Goal: Information Seeking & Learning: Learn about a topic

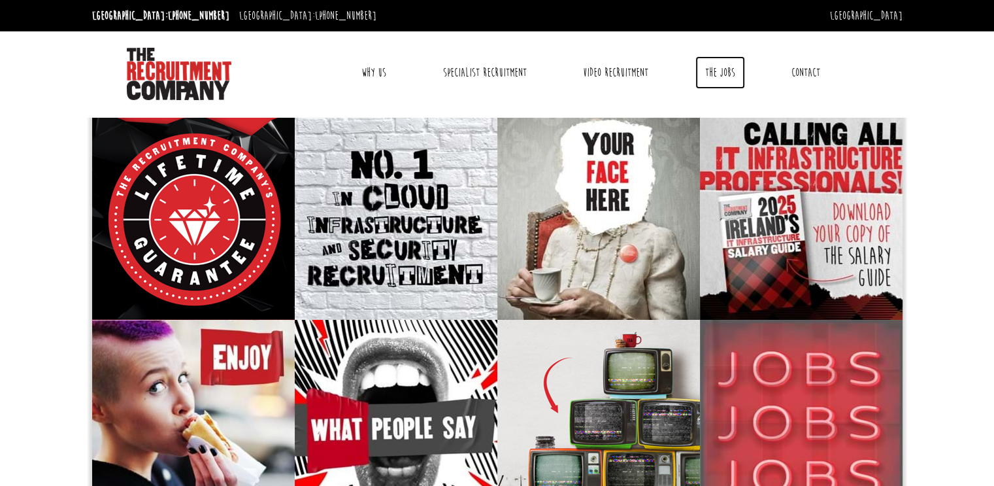
click at [724, 70] on link "The Jobs" at bounding box center [721, 72] width 50 height 33
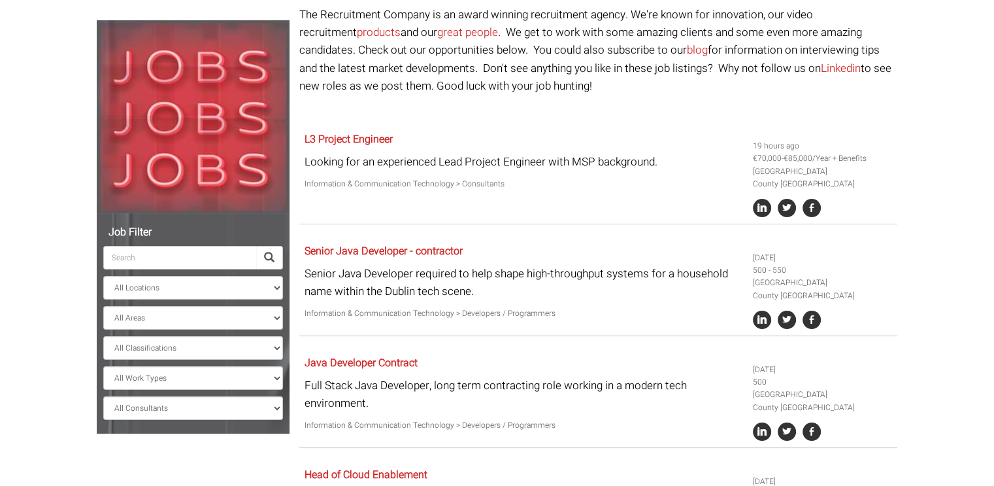
scroll to position [235, 0]
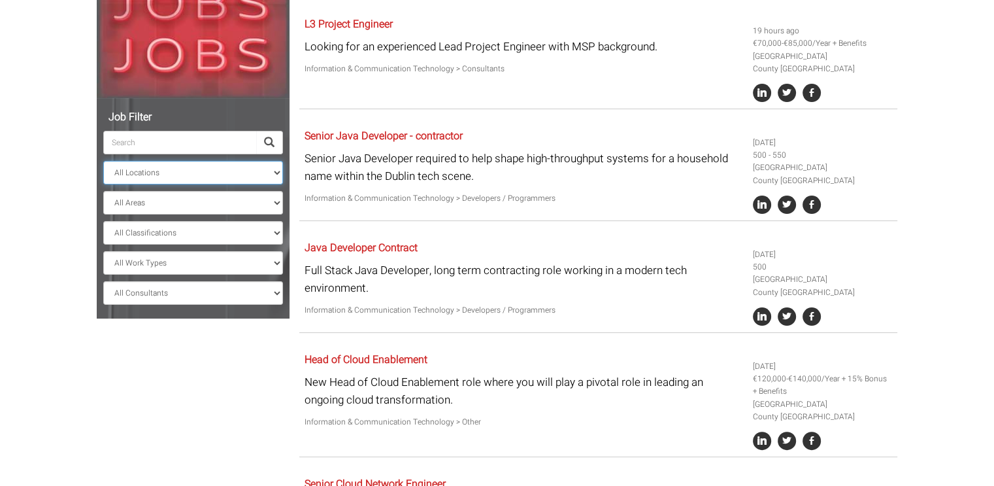
click at [103, 161] on select "All Locations [GEOGRAPHIC_DATA] [GEOGRAPHIC_DATA] [GEOGRAPHIC_DATA] [GEOGRAPHIC…" at bounding box center [193, 173] width 180 height 24
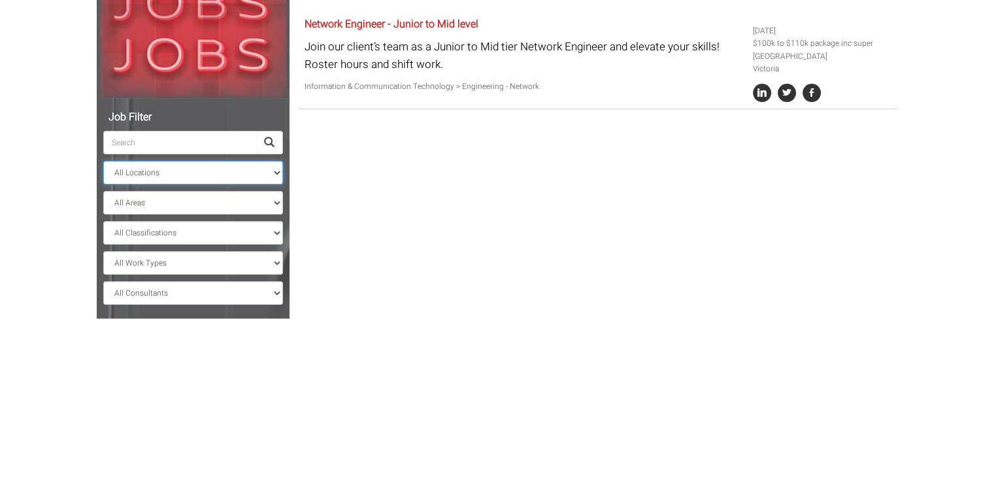
scroll to position [105, 0]
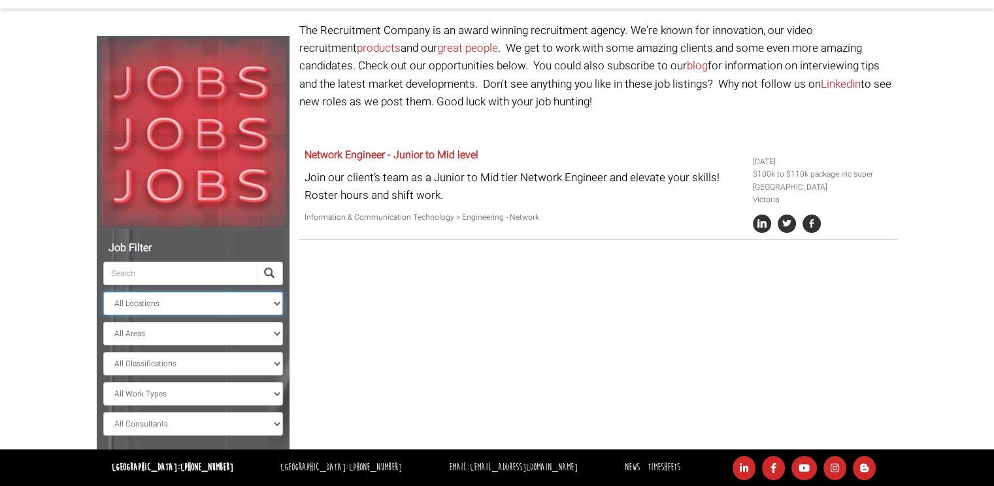
scroll to position [26, 0]
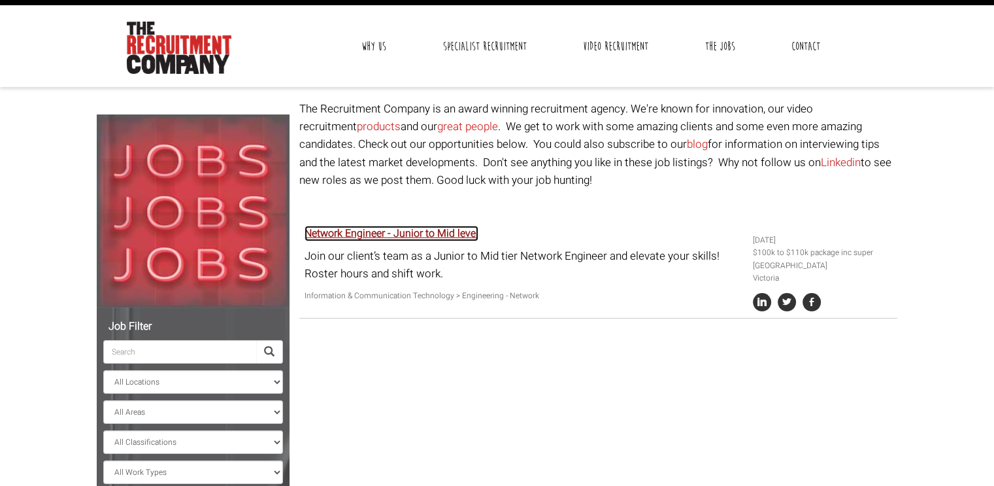
drag, startPoint x: 443, startPoint y: 235, endPoint x: 603, endPoint y: 199, distance: 163.5
click at [603, 199] on div "The Recruitment Company is an award winning recruitment agency. We're known for…" at bounding box center [599, 216] width 608 height 233
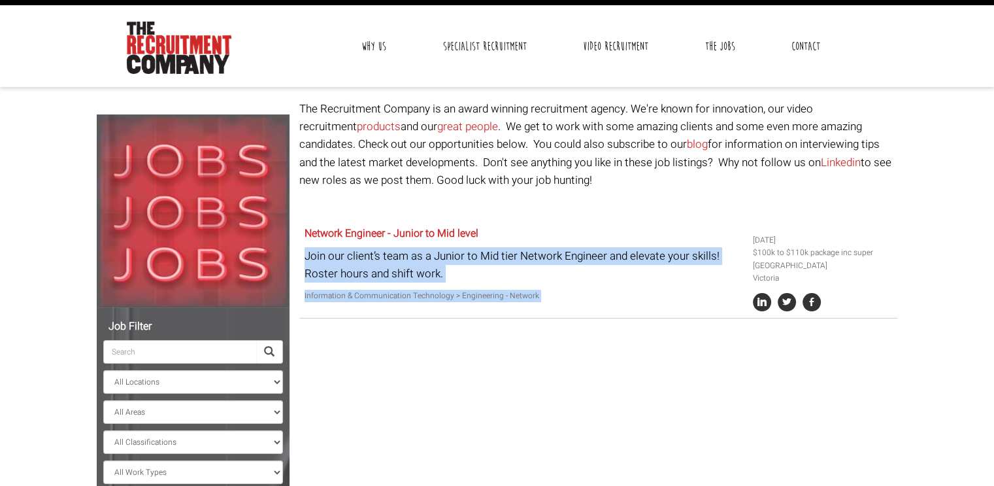
drag, startPoint x: 754, startPoint y: 240, endPoint x: 709, endPoint y: 237, distance: 44.5
click at [712, 237] on div "Network Engineer - Junior to Mid level Join our client’s team as a Junior to Mi…" at bounding box center [598, 269] width 598 height 97
drag, startPoint x: 677, startPoint y: 237, endPoint x: 670, endPoint y: 237, distance: 7.2
click at [677, 237] on h5 "Network Engineer - Junior to Mid level" at bounding box center [524, 234] width 439 height 12
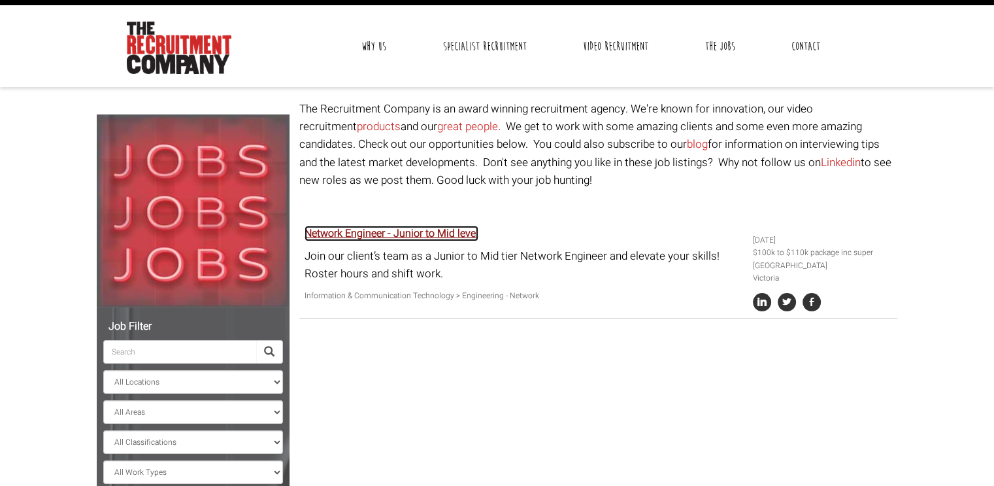
click at [460, 233] on link "Network Engineer - Junior to Mid level" at bounding box center [392, 234] width 174 height 16
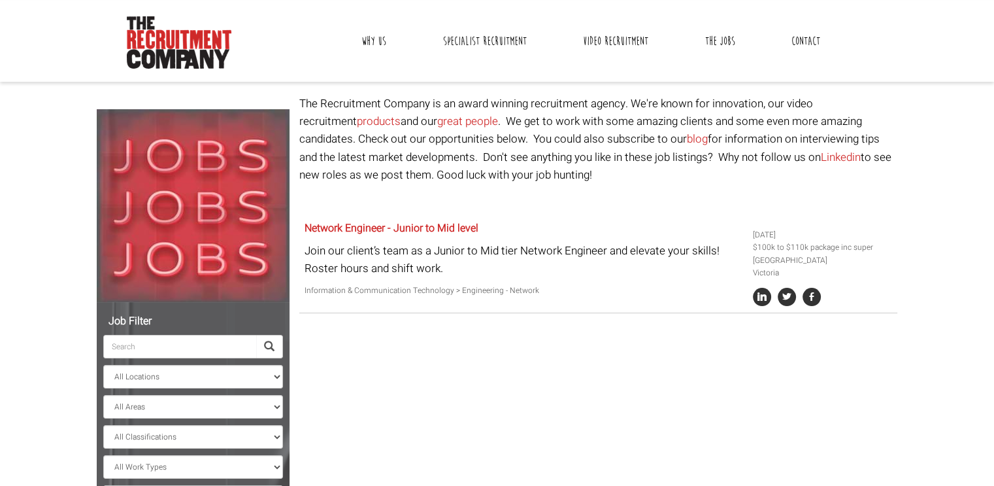
scroll to position [105, 0]
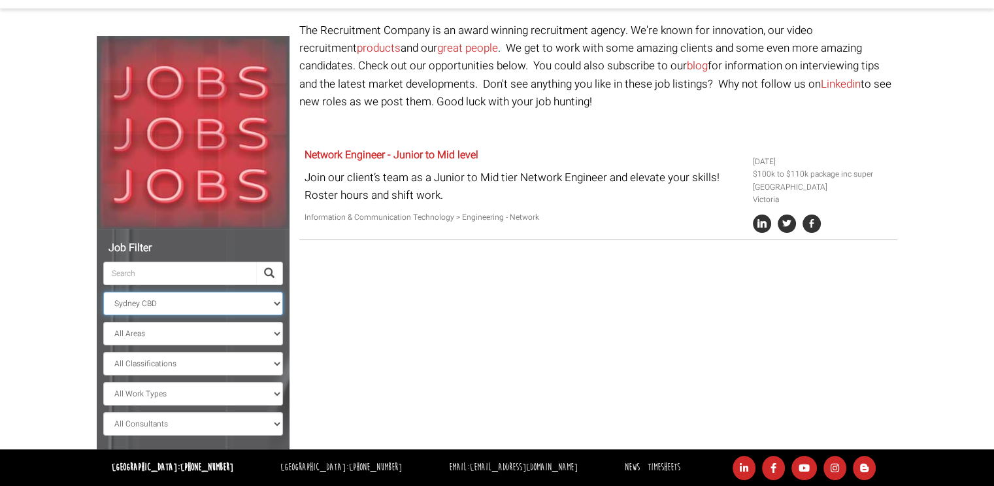
click at [103, 292] on select "All Locations [GEOGRAPHIC_DATA] [GEOGRAPHIC_DATA] [GEOGRAPHIC_DATA] [GEOGRAPHIC…" at bounding box center [193, 304] width 180 height 24
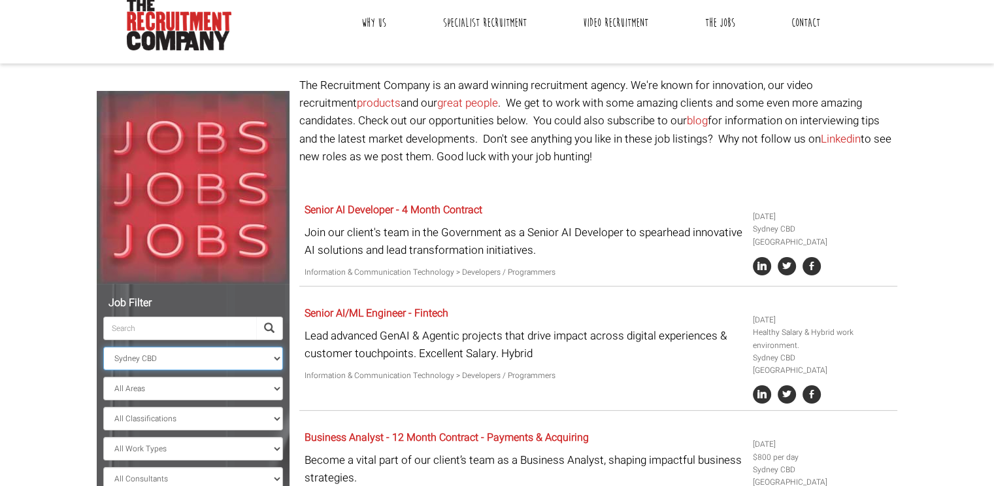
scroll to position [26, 0]
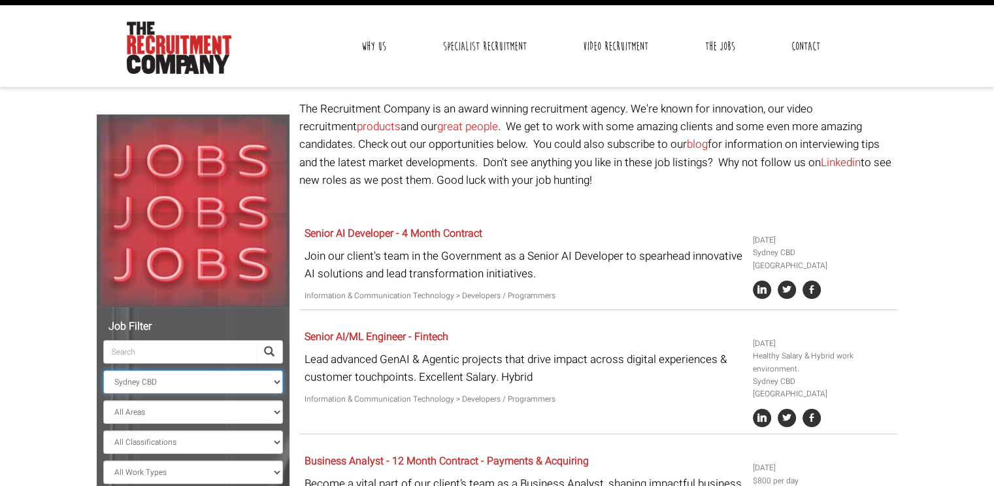
click at [103, 370] on select "All Locations [GEOGRAPHIC_DATA] [GEOGRAPHIC_DATA] [GEOGRAPHIC_DATA] [GEOGRAPHIC…" at bounding box center [193, 382] width 180 height 24
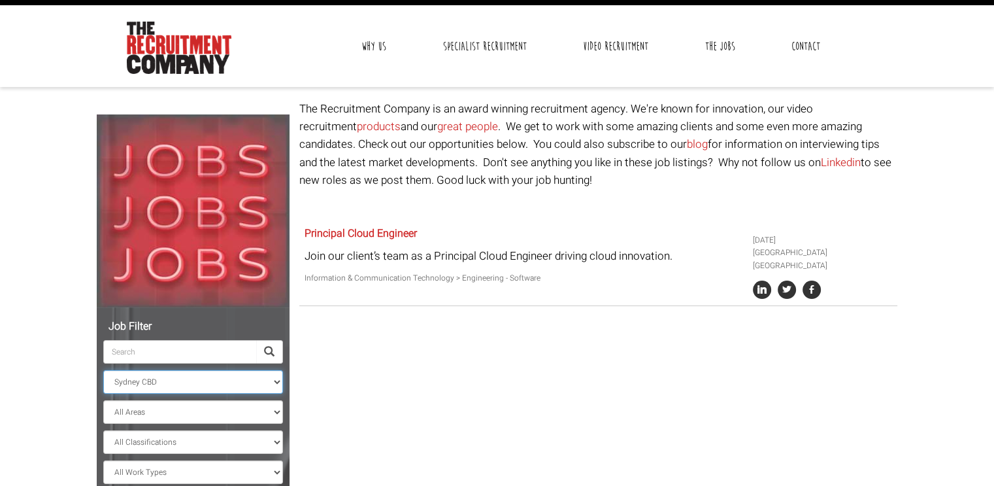
select select "[GEOGRAPHIC_DATA]"
click at [103, 370] on select "All Locations [GEOGRAPHIC_DATA] [GEOGRAPHIC_DATA] [GEOGRAPHIC_DATA] [GEOGRAPHIC…" at bounding box center [193, 382] width 180 height 24
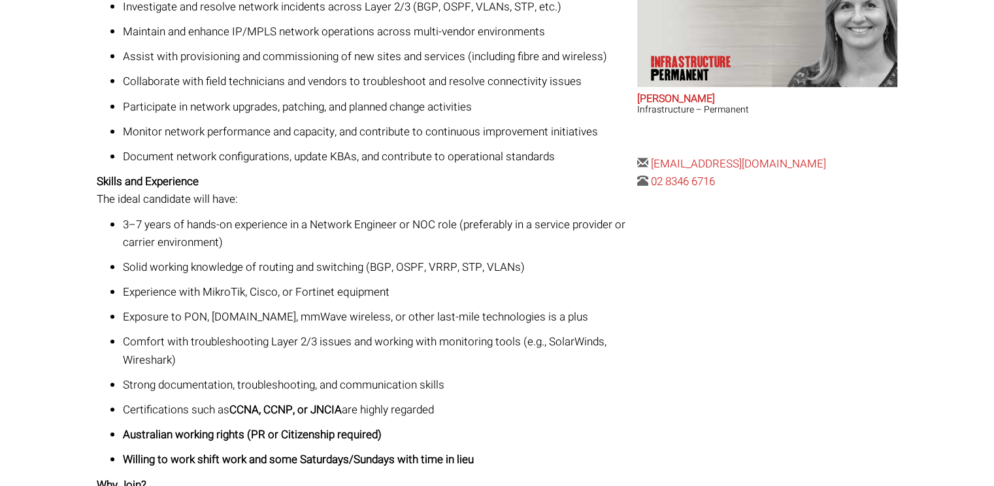
scroll to position [235, 0]
